Goal: Find specific page/section: Find specific page/section

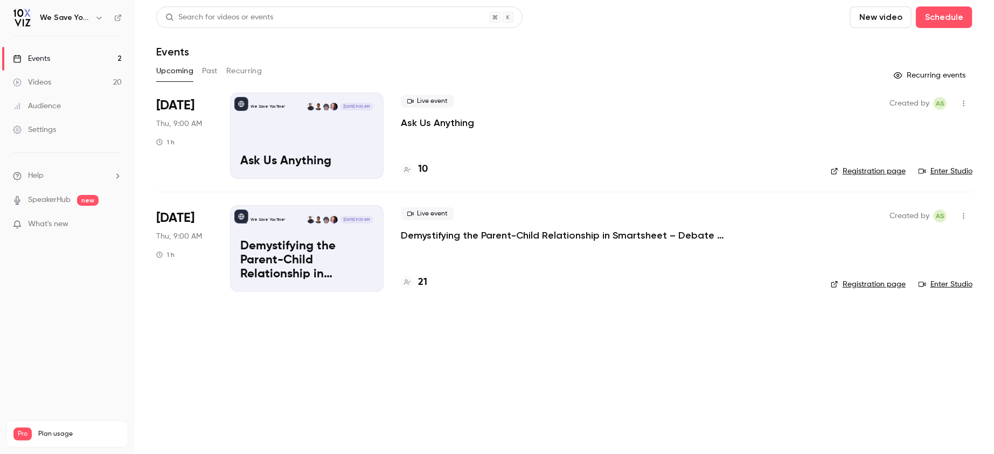
click at [406, 344] on main "Search for videos or events New video Schedule Events Upcoming Past Recurring R…" at bounding box center [564, 227] width 859 height 454
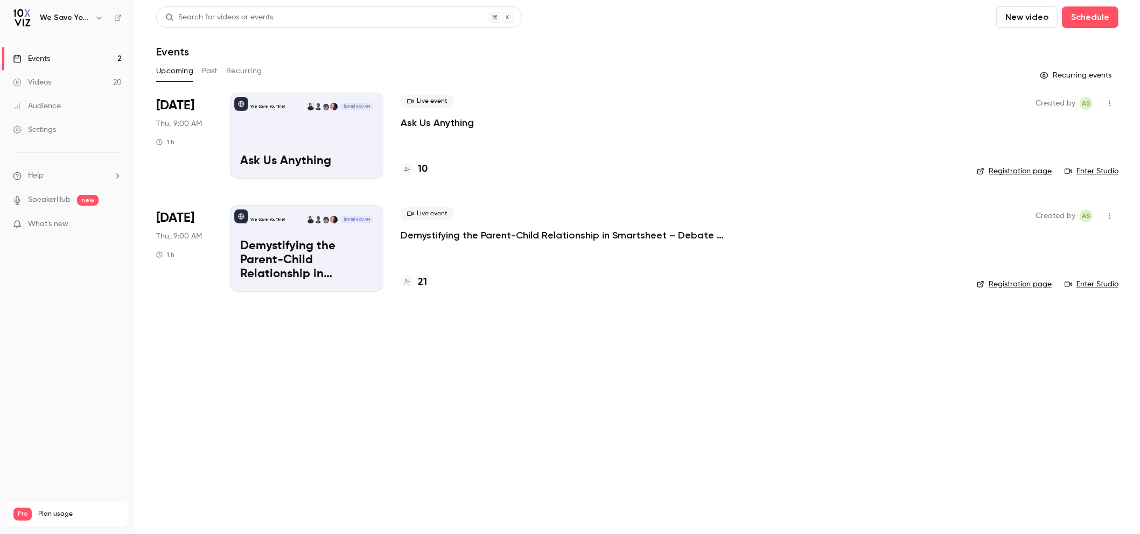
click at [391, 352] on main "Search for videos or events New video Schedule Events Upcoming Past Recurring R…" at bounding box center [638, 267] width 1006 height 534
click at [448, 337] on main "Search for videos or events New video Schedule Events Upcoming Past Recurring R…" at bounding box center [638, 267] width 1006 height 534
click at [630, 386] on main "Search for videos or events New video Schedule Events Upcoming Past Recurring R…" at bounding box center [638, 267] width 1006 height 534
